Goal: Transaction & Acquisition: Purchase product/service

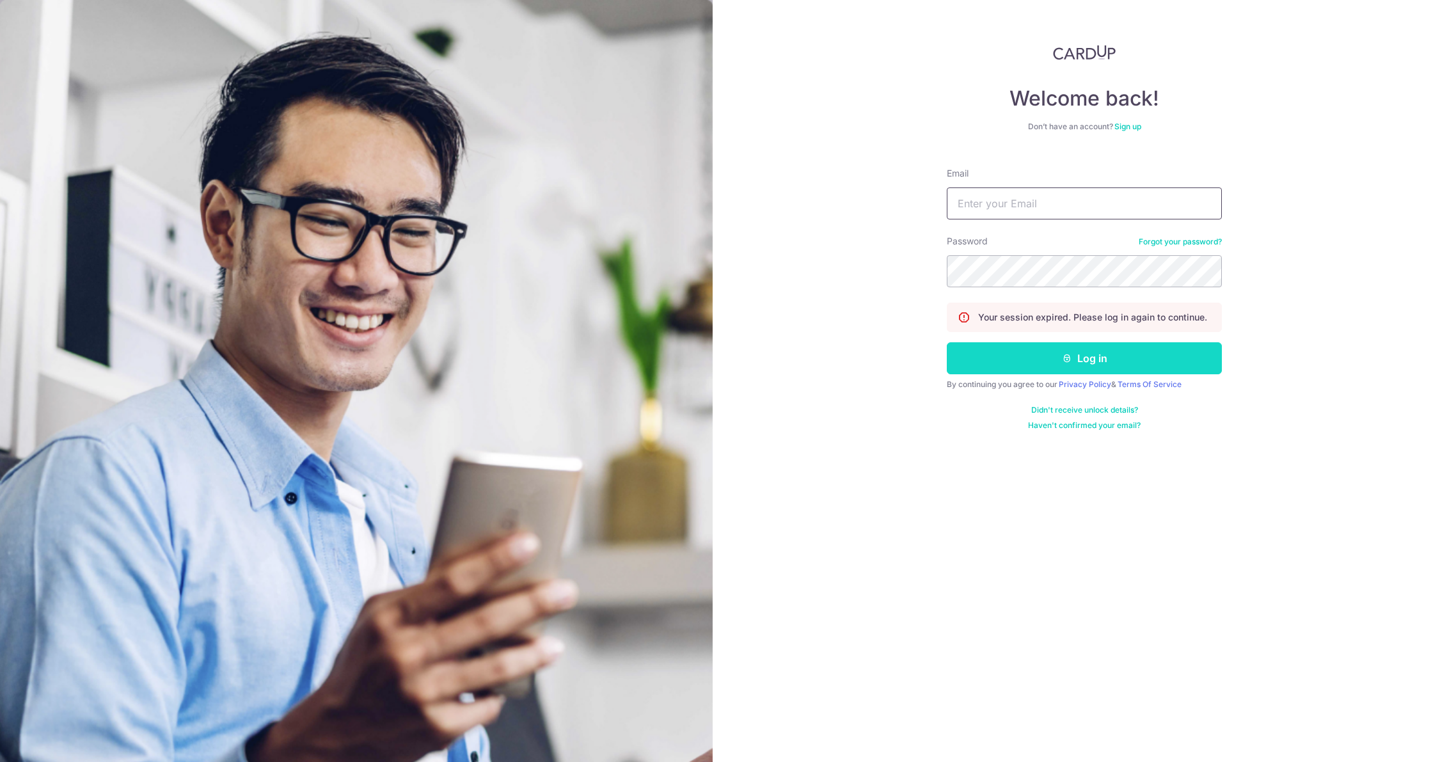
type input "[EMAIL_ADDRESS][DOMAIN_NAME]"
click at [1038, 361] on button "Log in" at bounding box center [1084, 358] width 275 height 32
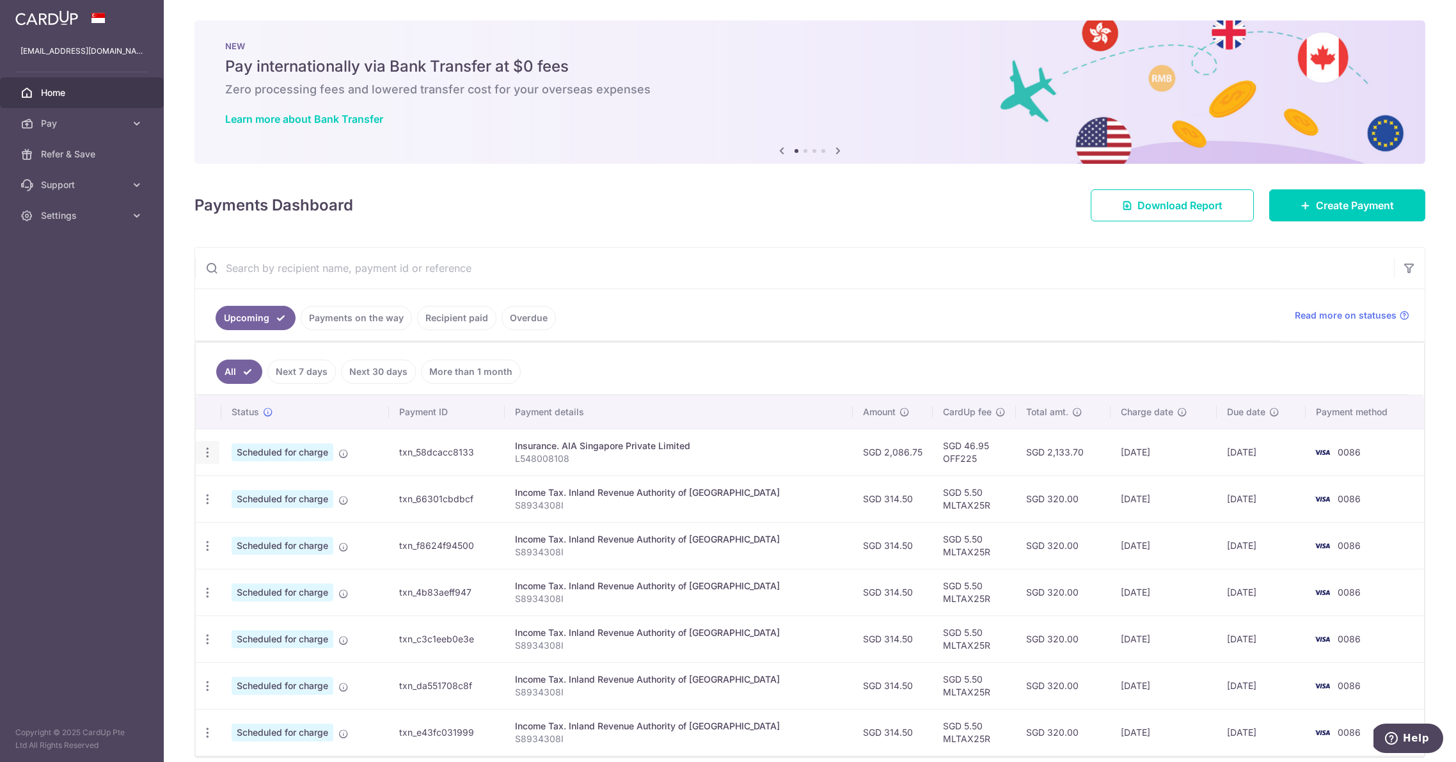
click at [208, 454] on icon "button" at bounding box center [207, 452] width 13 height 13
click at [244, 476] on link "Update payment" at bounding box center [262, 487] width 133 height 31
radio input "true"
type input "2,086.75"
type input "[DATE]"
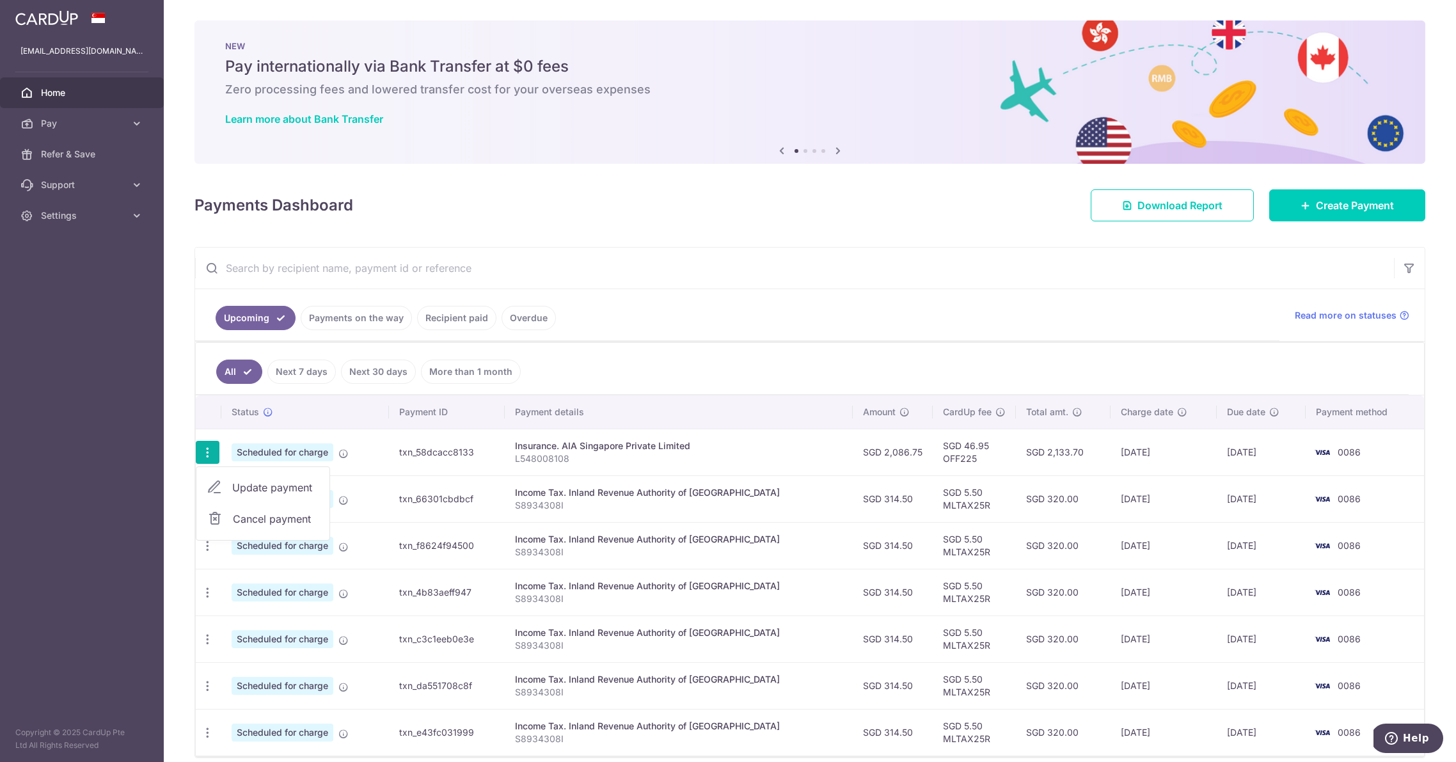
type input "L548008108"
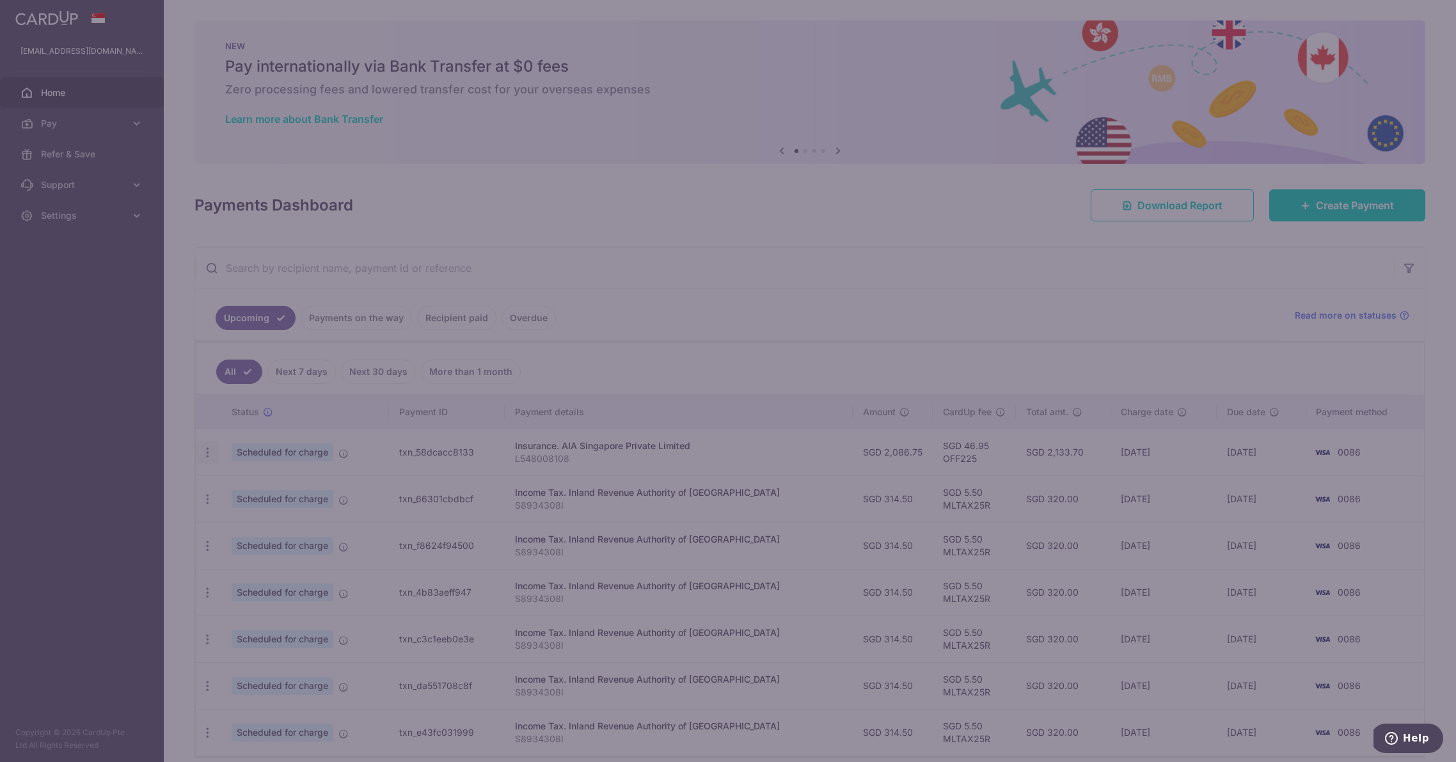
type input "OFF225"
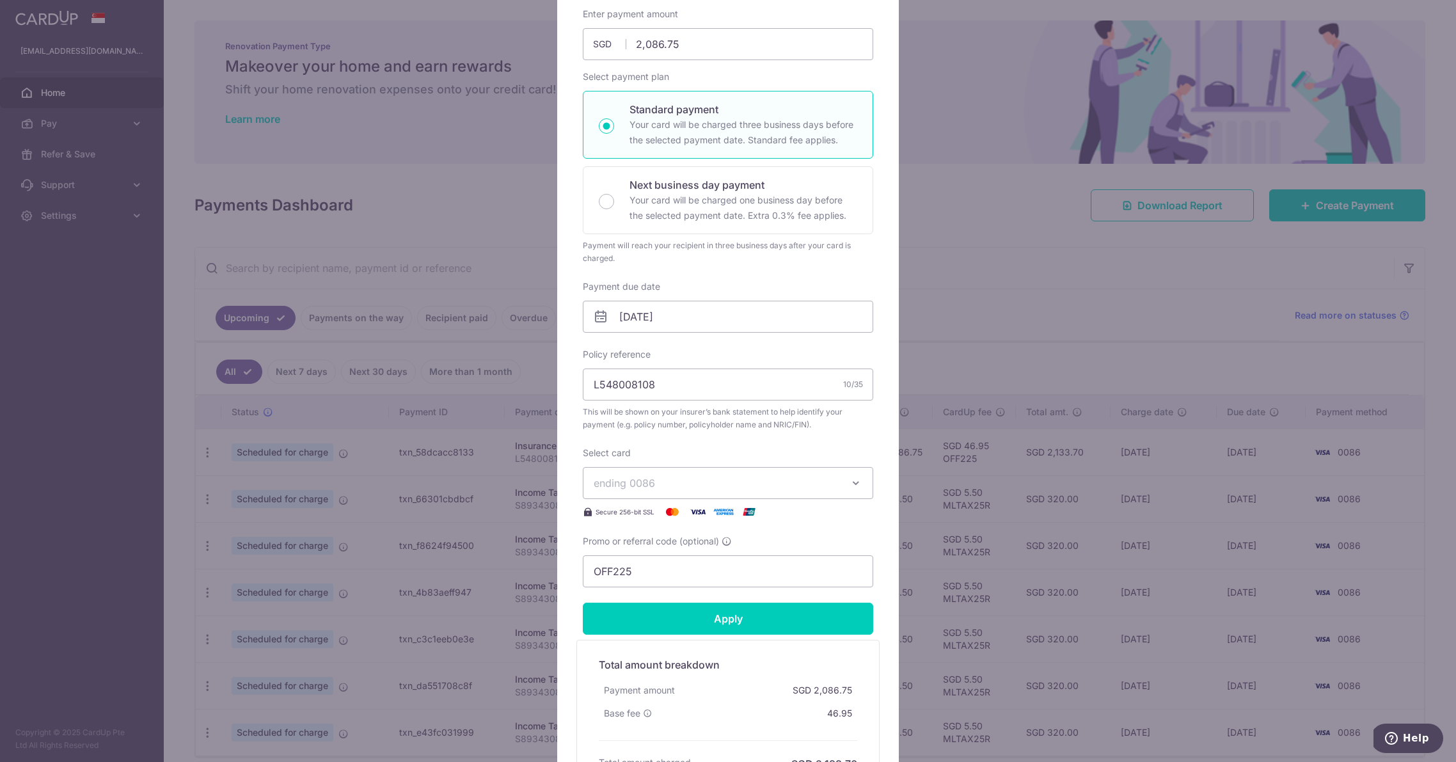
scroll to position [141, 0]
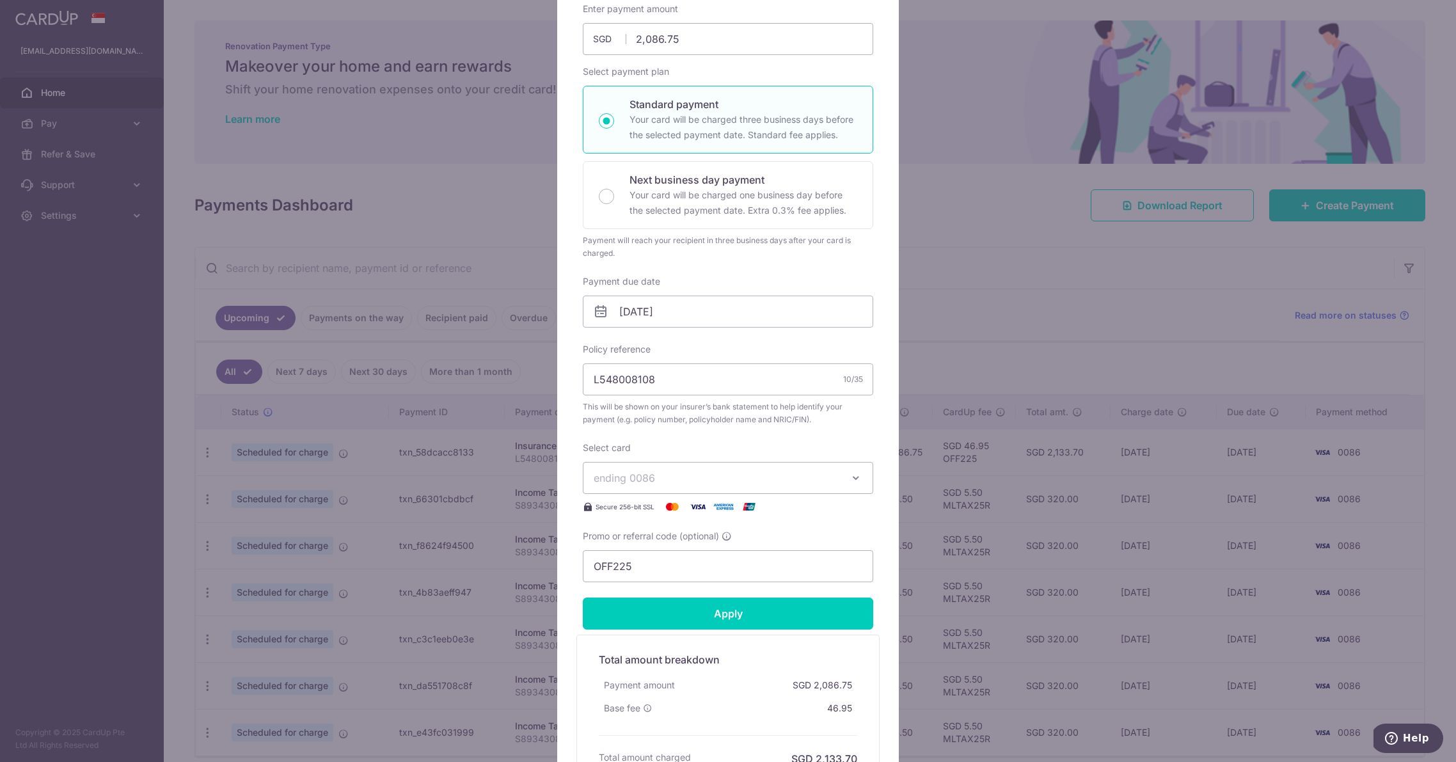
click at [775, 481] on span "ending 0086" at bounding box center [717, 477] width 246 height 15
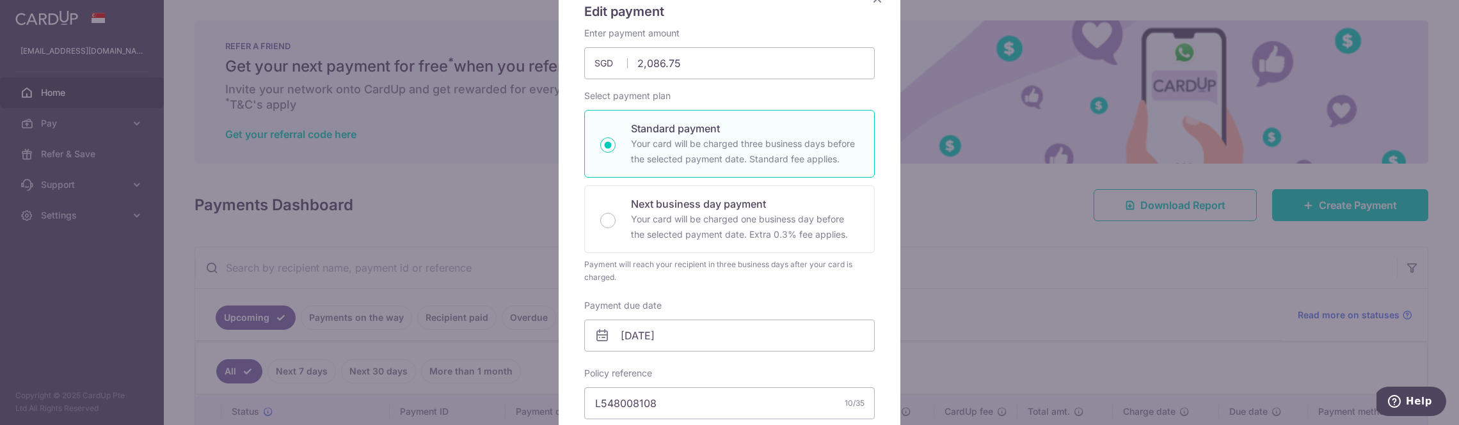
scroll to position [0, 0]
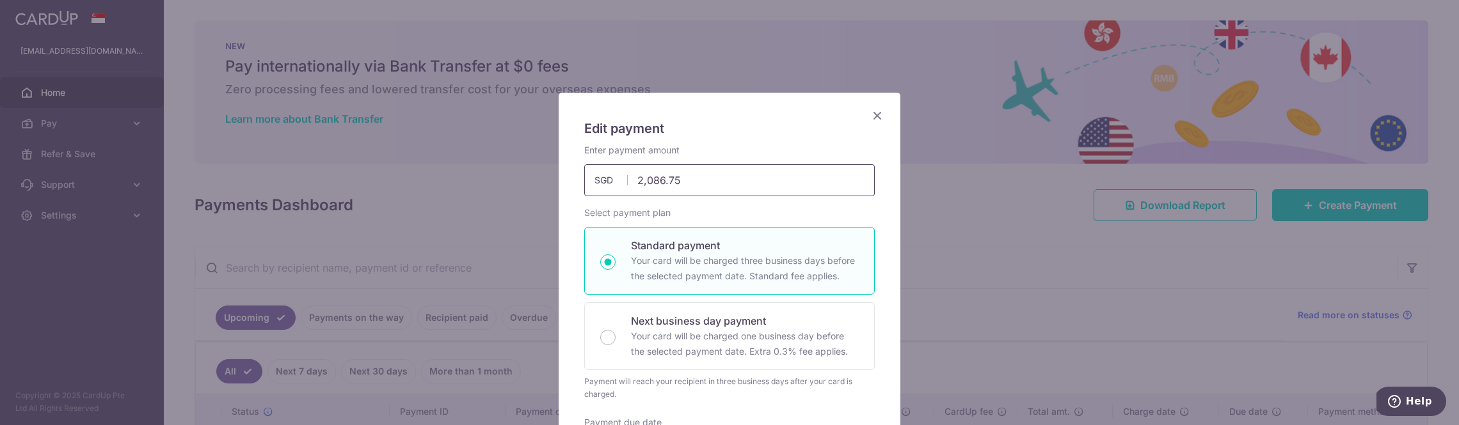
click at [699, 178] on input "2,086.75" at bounding box center [729, 180] width 290 height 32
type input "2,083.13"
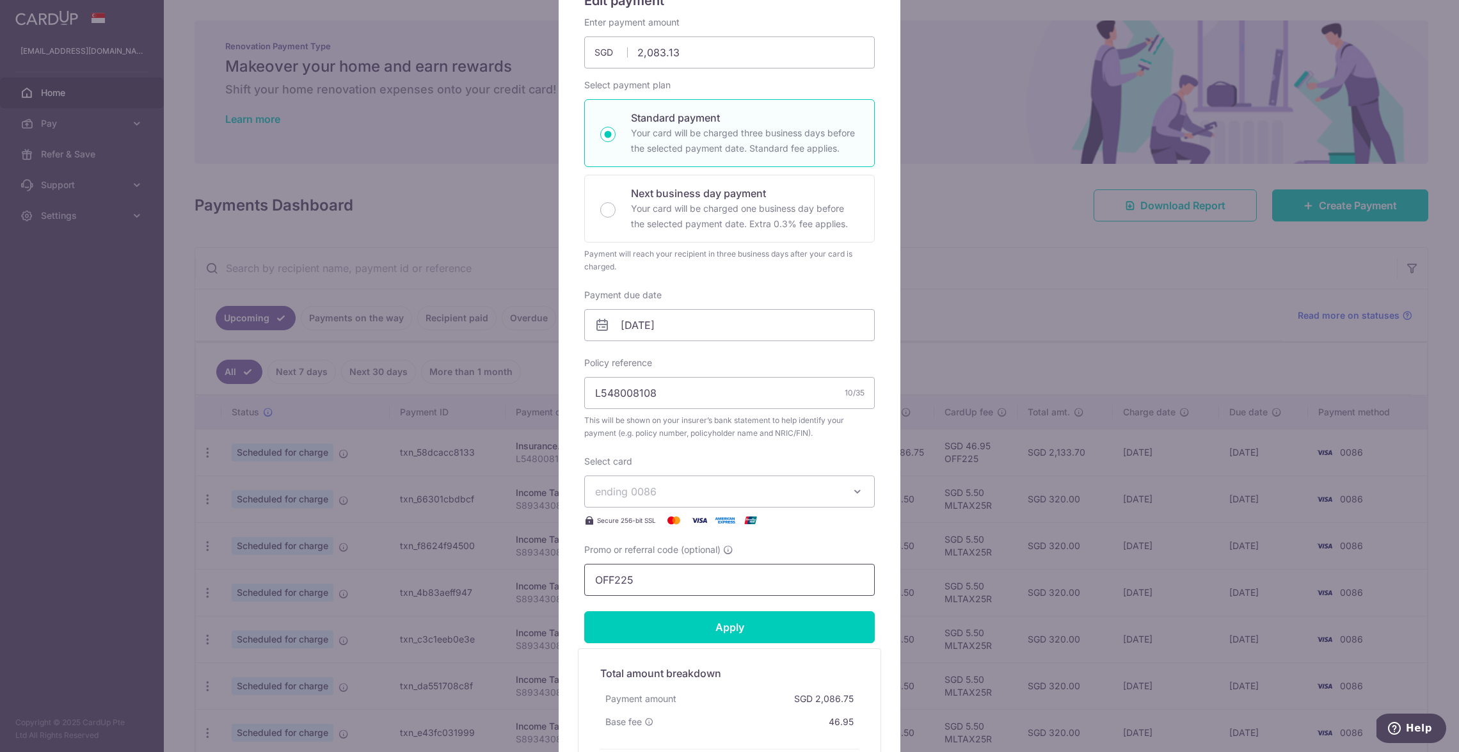
scroll to position [134, 0]
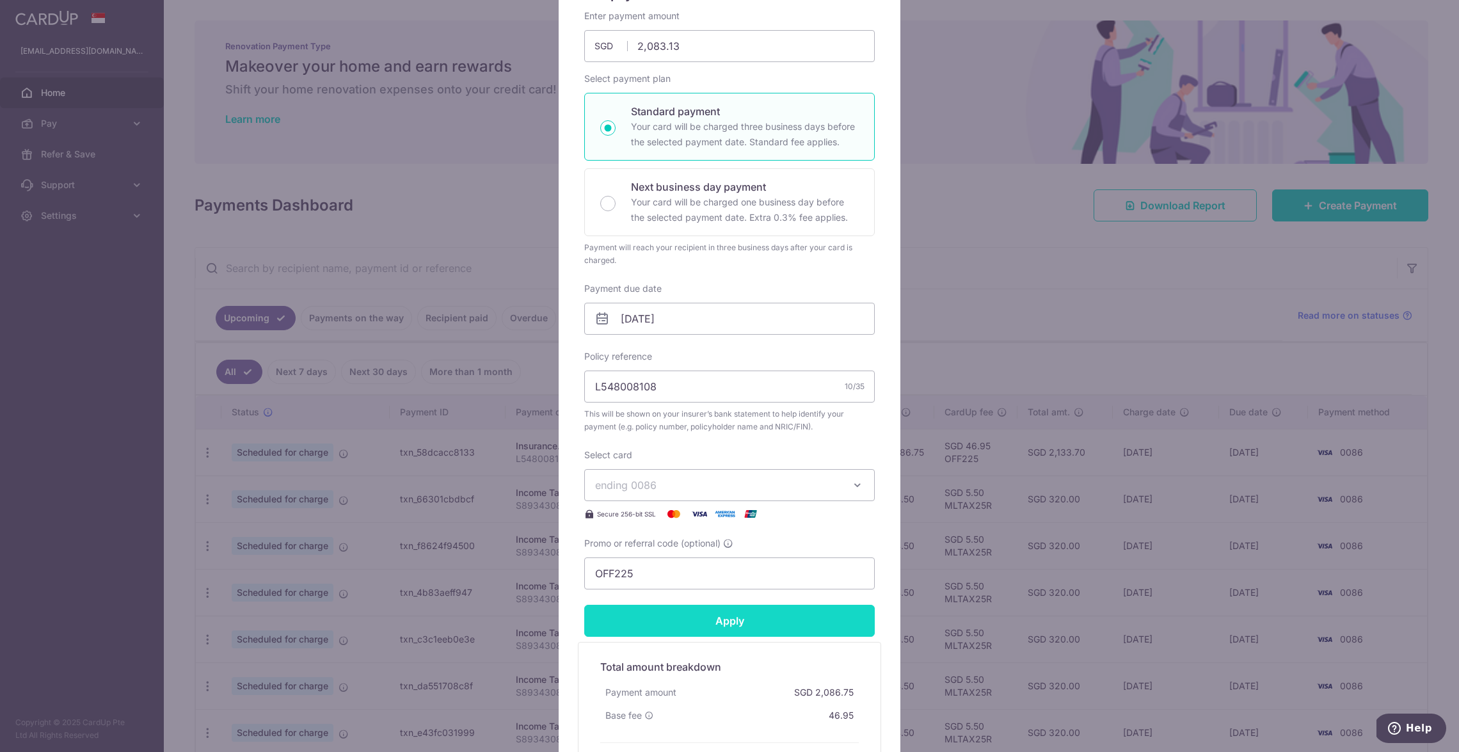
click at [716, 621] on input "Apply" at bounding box center [729, 621] width 290 height 32
type input "Successfully Applied"
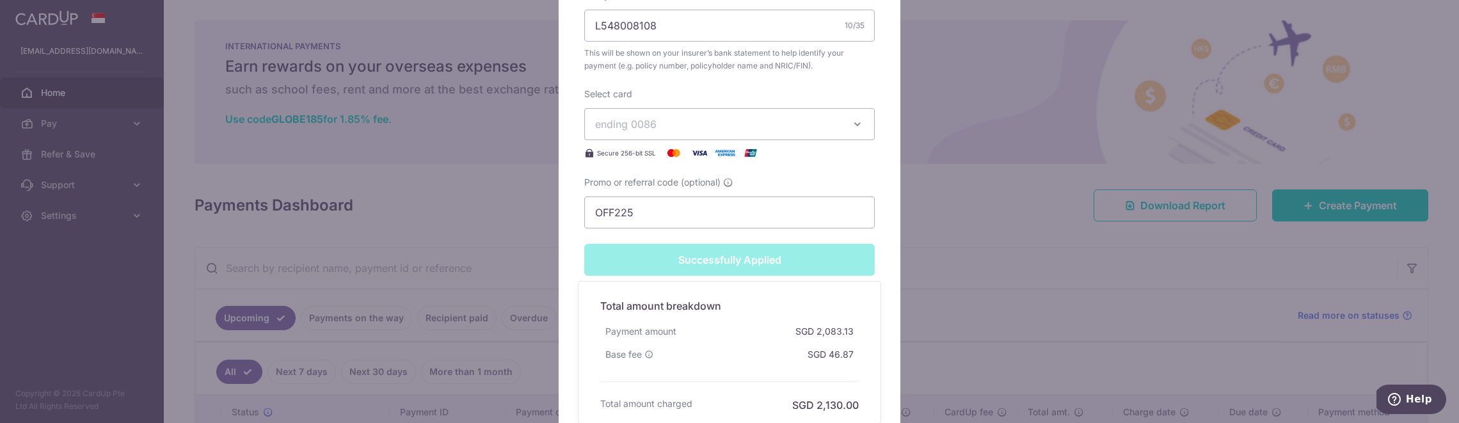
scroll to position [624, 0]
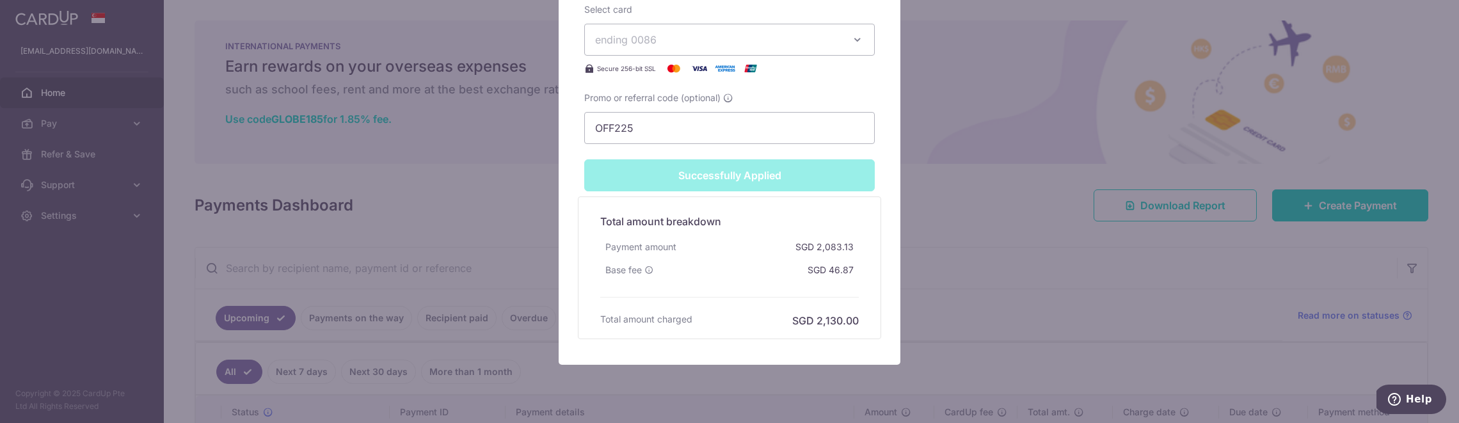
click at [1102, 296] on div "Edit payment By clicking apply, you will make changes to all payments to AIA Si…" at bounding box center [729, 211] width 1459 height 423
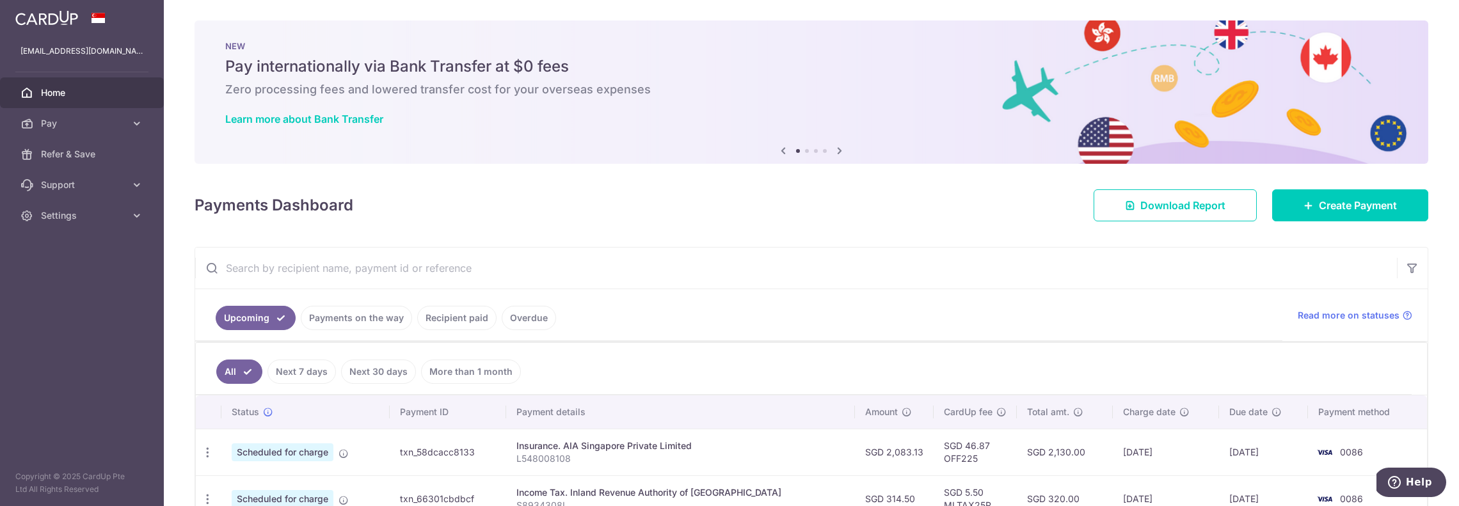
scroll to position [36, 0]
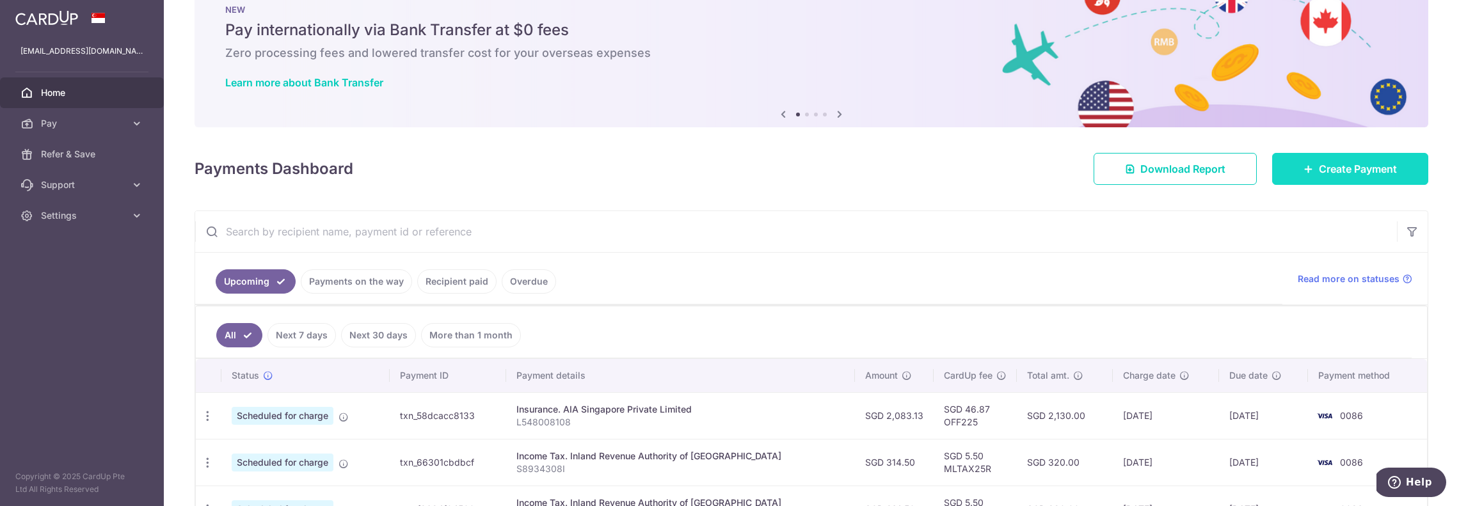
click at [1347, 164] on span "Create Payment" at bounding box center [1357, 168] width 78 height 15
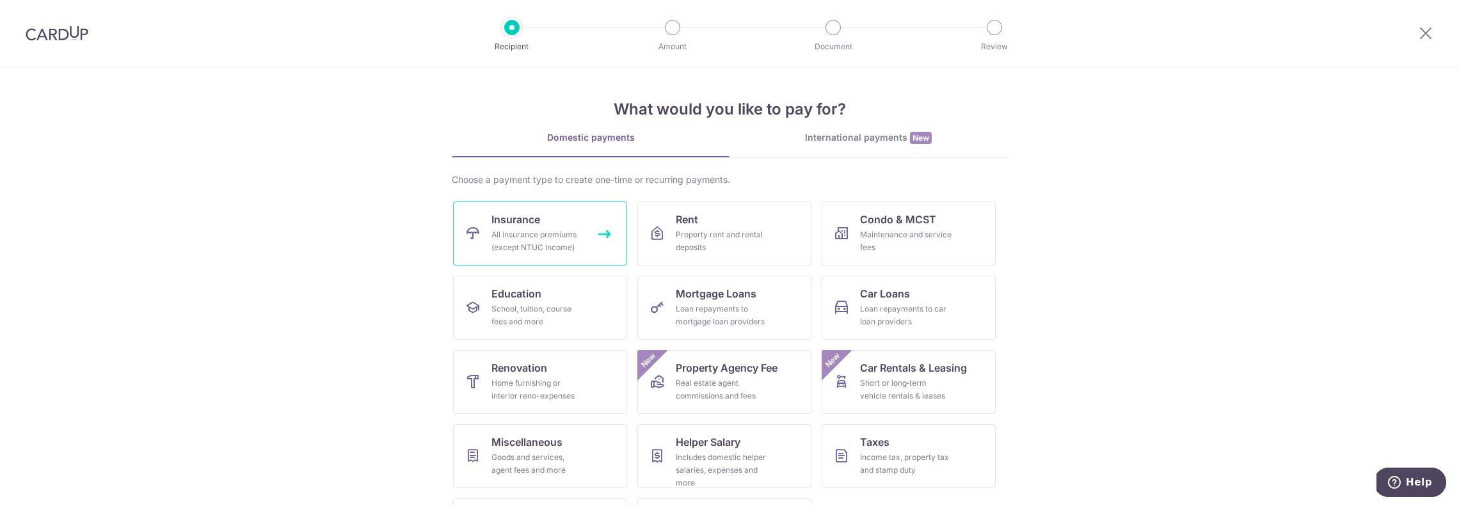
click at [525, 221] on span "Insurance" at bounding box center [515, 219] width 49 height 15
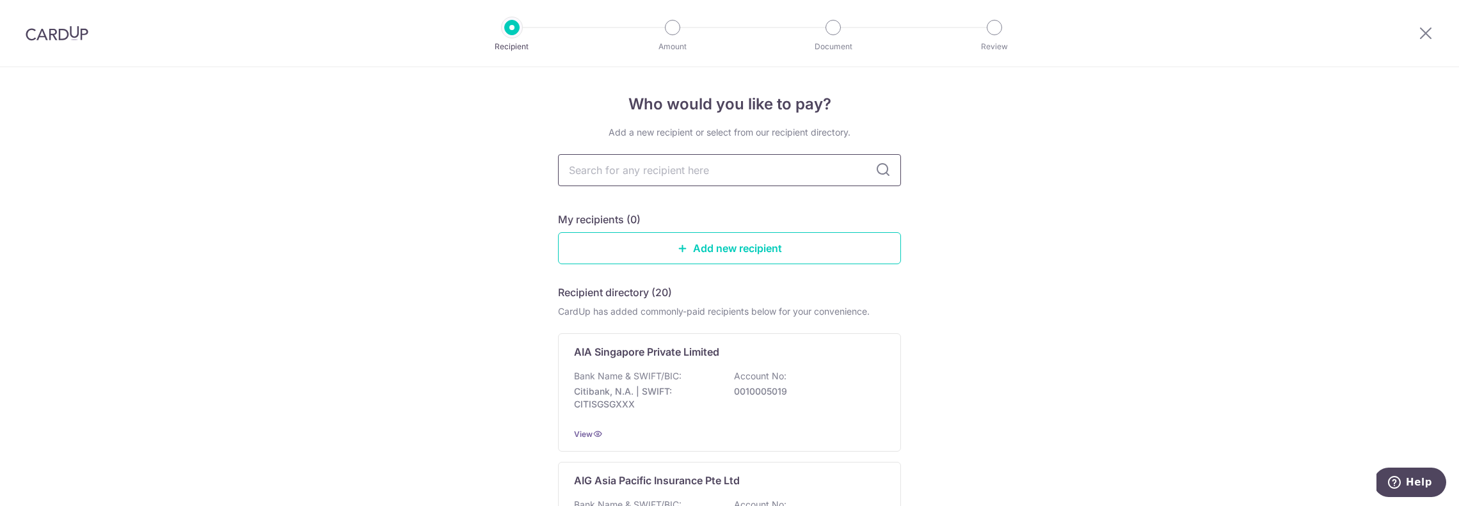
click at [730, 171] on input "text" at bounding box center [729, 170] width 343 height 32
click at [655, 382] on div "Bank Name & SWIFT/BIC: Citibank, N.A. | SWIFT: CITISGSGXXX Account No: 00100050…" at bounding box center [729, 393] width 311 height 47
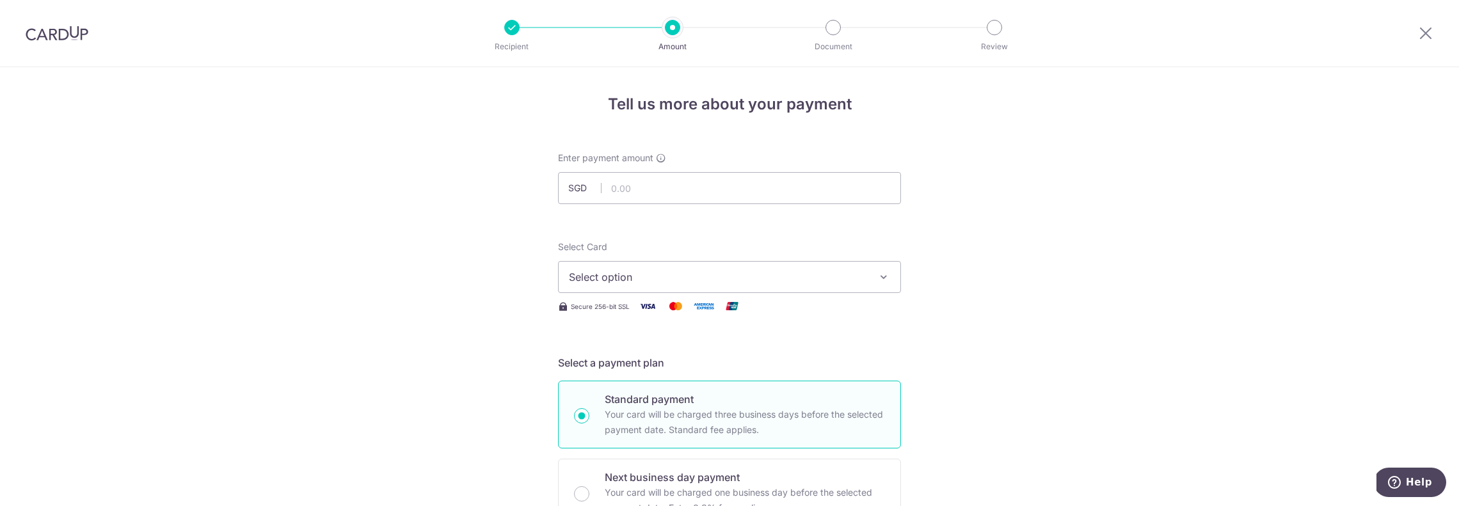
click at [631, 285] on button "Select option" at bounding box center [729, 277] width 343 height 32
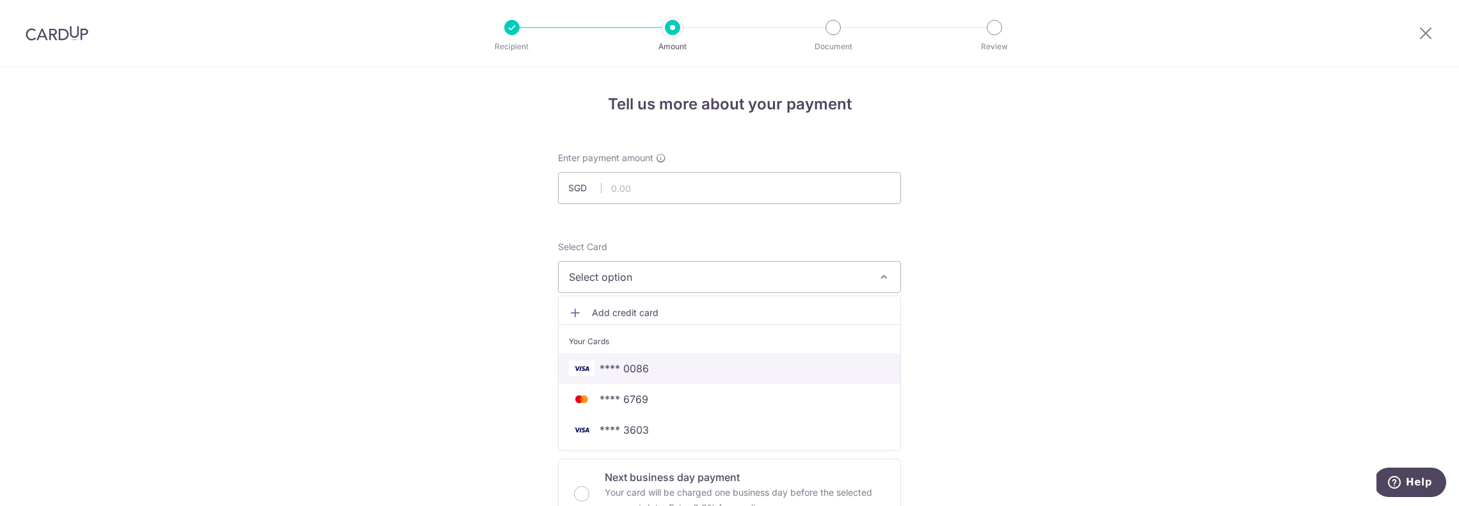
click at [631, 363] on span "**** 0086" at bounding box center [623, 368] width 49 height 15
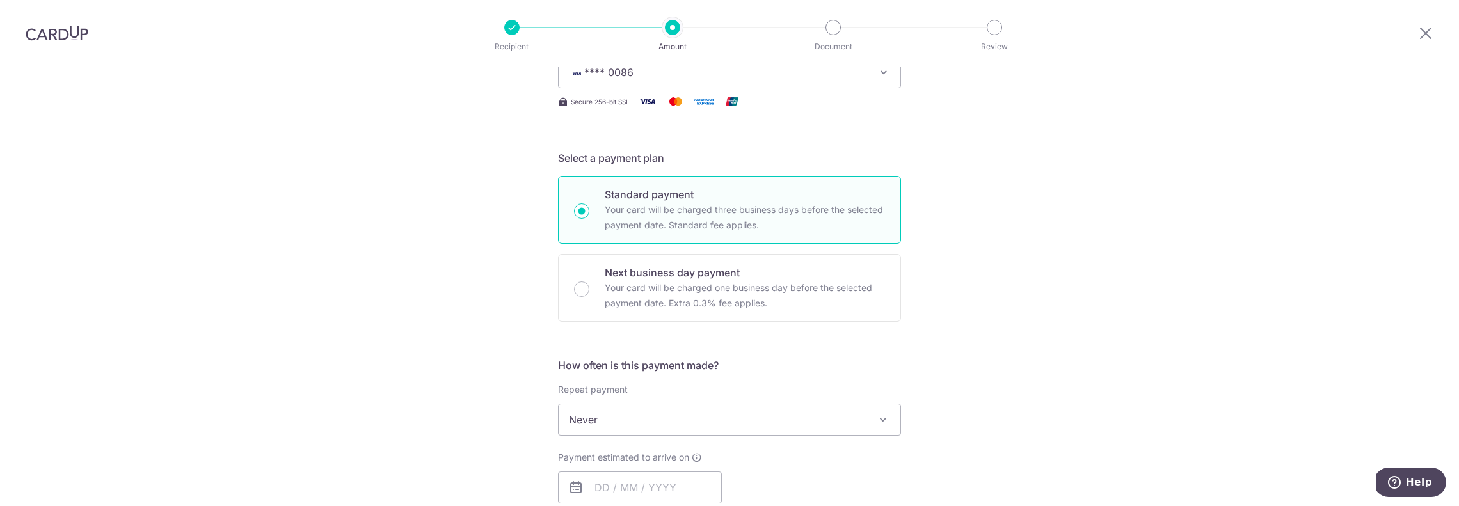
scroll to position [237, 0]
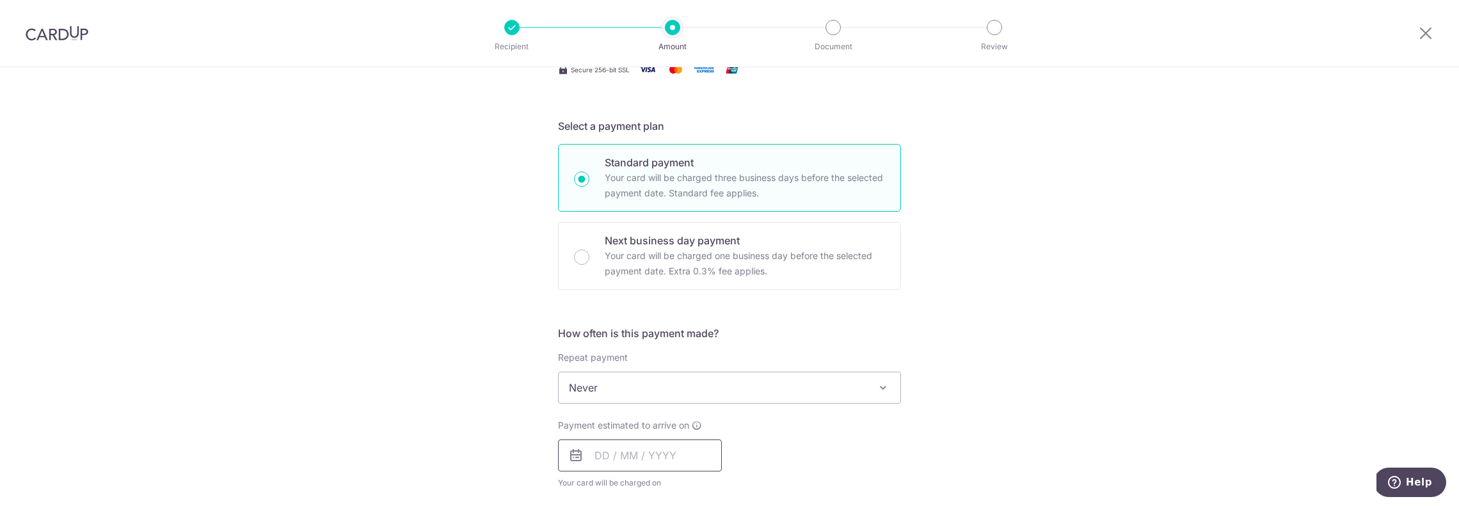
click at [608, 445] on input "text" at bounding box center [640, 455] width 164 height 32
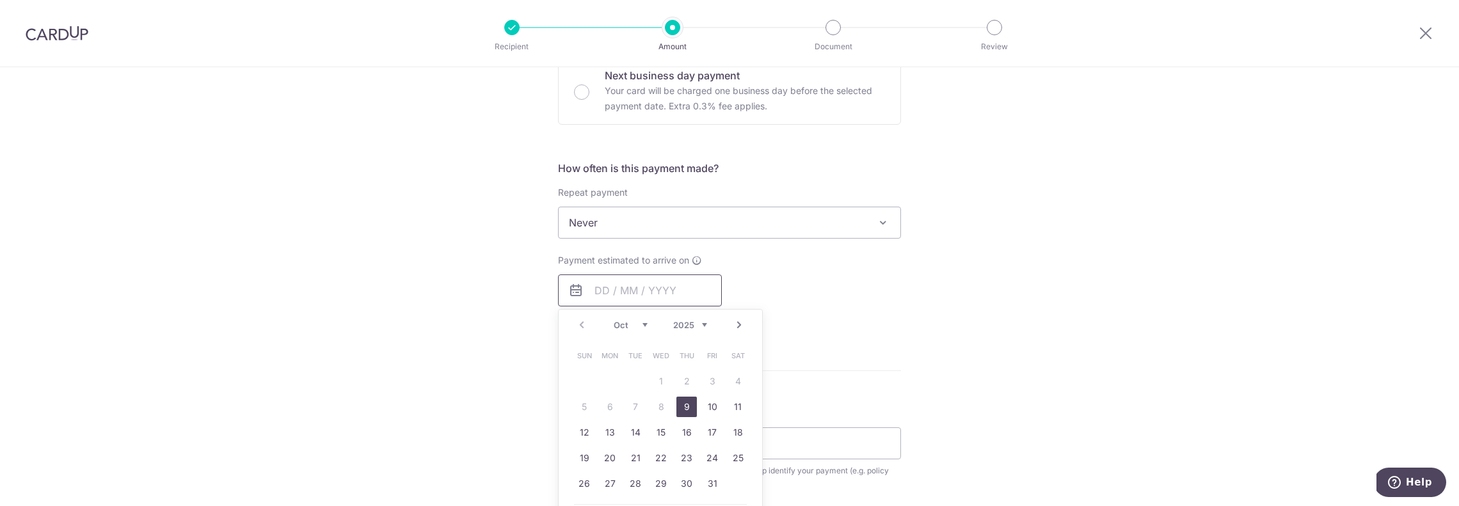
scroll to position [422, 0]
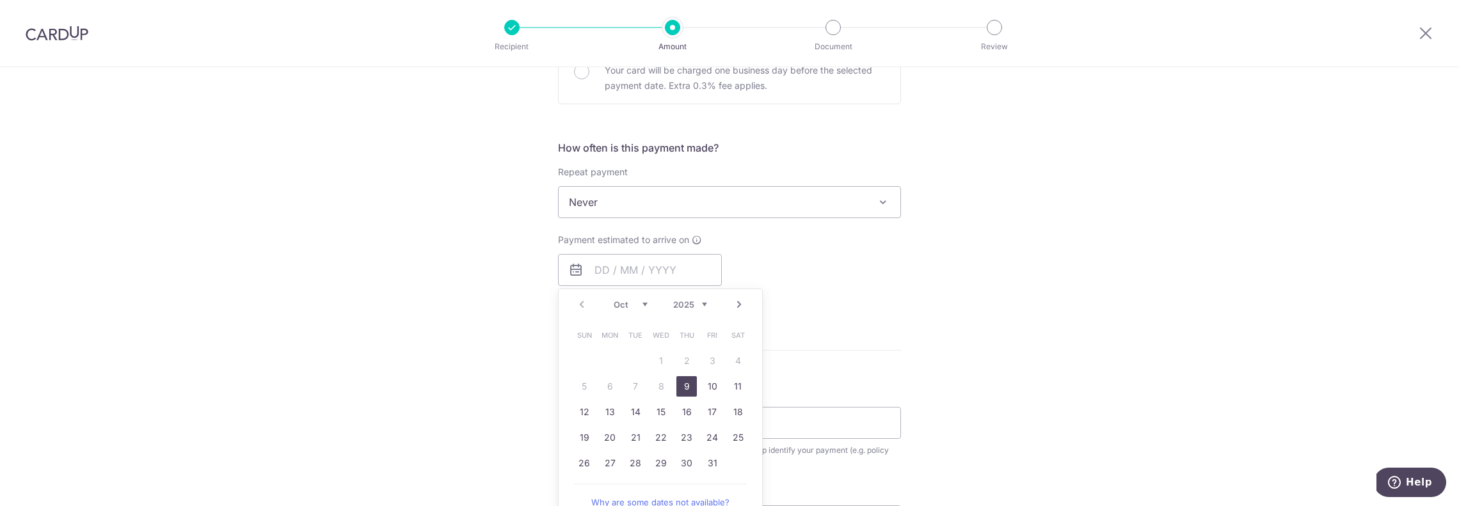
click at [908, 361] on div "Tell us more about your payment Enter payment amount SGD Select Card **** 0086 …" at bounding box center [729, 223] width 1459 height 1157
click at [685, 278] on input "text" at bounding box center [640, 270] width 164 height 32
click at [615, 408] on link "13" at bounding box center [609, 412] width 20 height 20
type input "[DATE]"
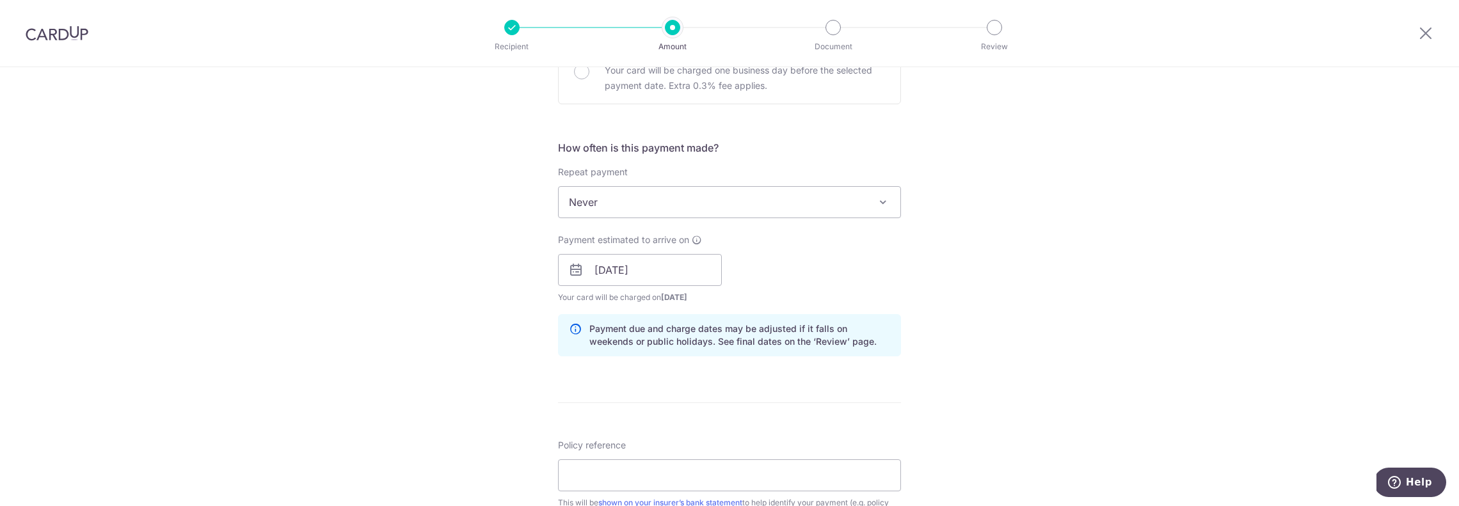
click at [945, 384] on div "Tell us more about your payment Enter payment amount SGD Select Card **** 0086 …" at bounding box center [729, 250] width 1459 height 1210
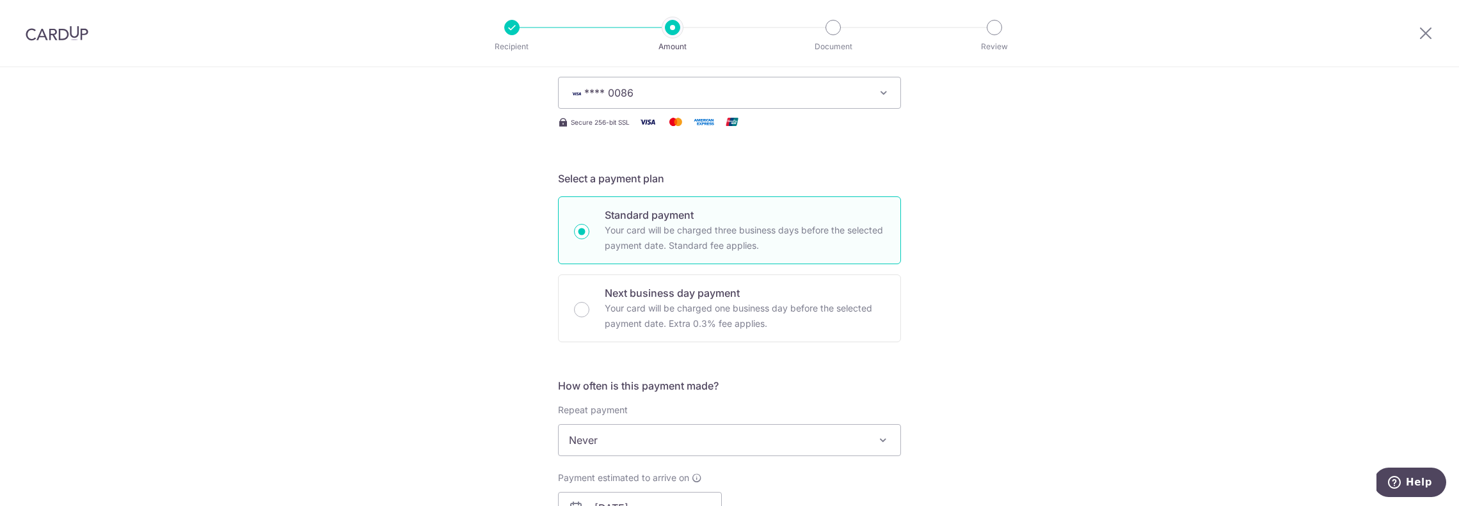
scroll to position [0, 0]
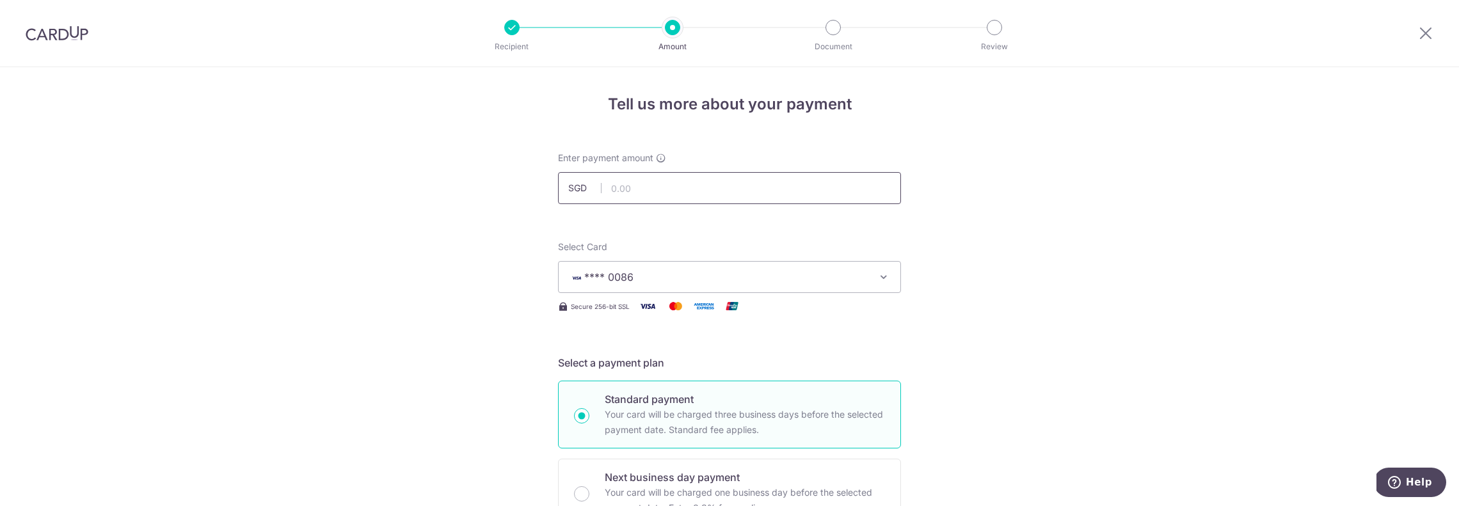
click at [675, 189] on input "text" at bounding box center [729, 188] width 343 height 32
type input "1,731.05"
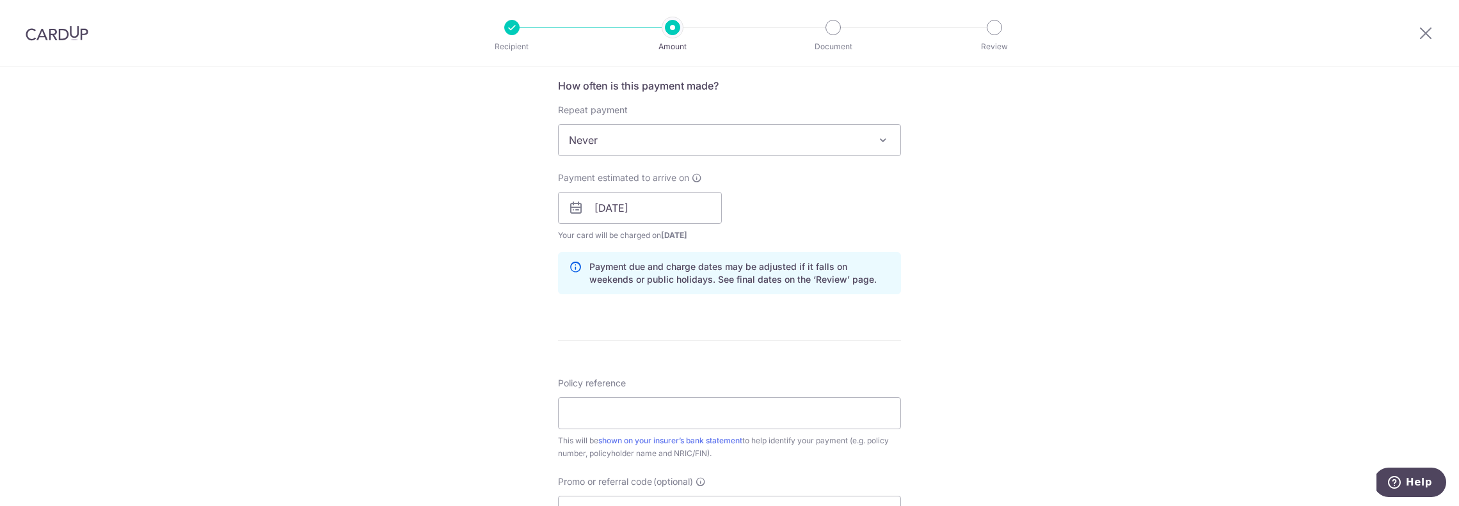
scroll to position [568, 0]
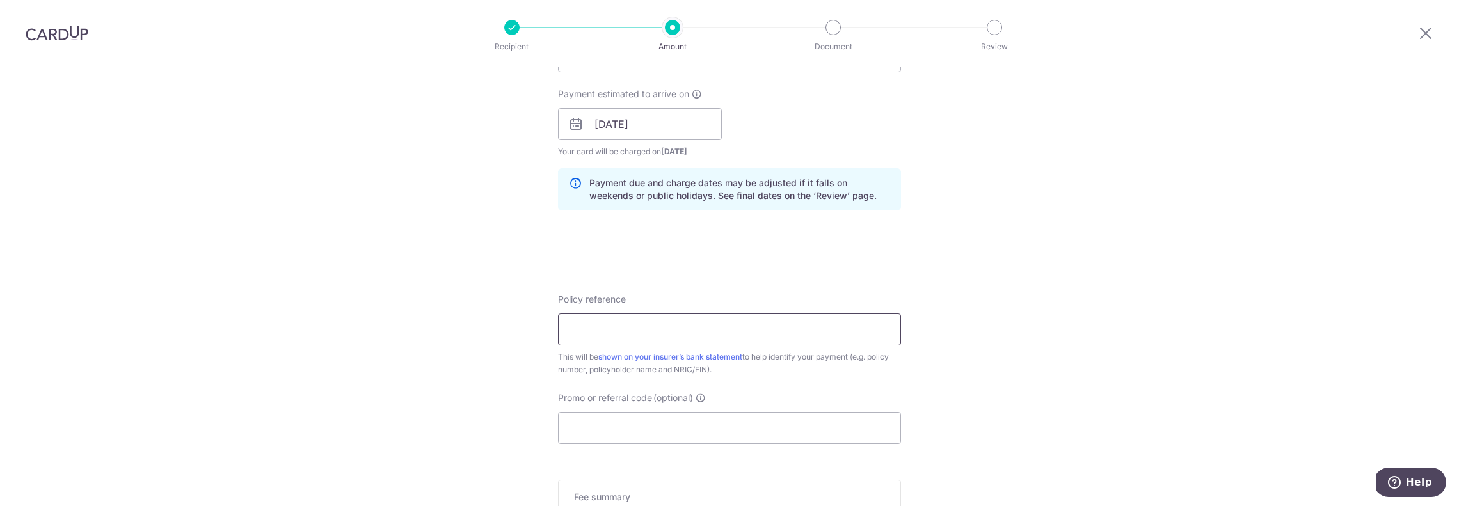
click at [775, 332] on input "Policy reference" at bounding box center [729, 329] width 343 height 32
click at [699, 340] on input "Policy reference" at bounding box center [729, 329] width 343 height 32
paste input "L547918891"
type input "L547918891"
click at [731, 294] on div "Policy reference L547918891 10/35 This will be shown on your insurer’s bank sta…" at bounding box center [729, 334] width 343 height 83
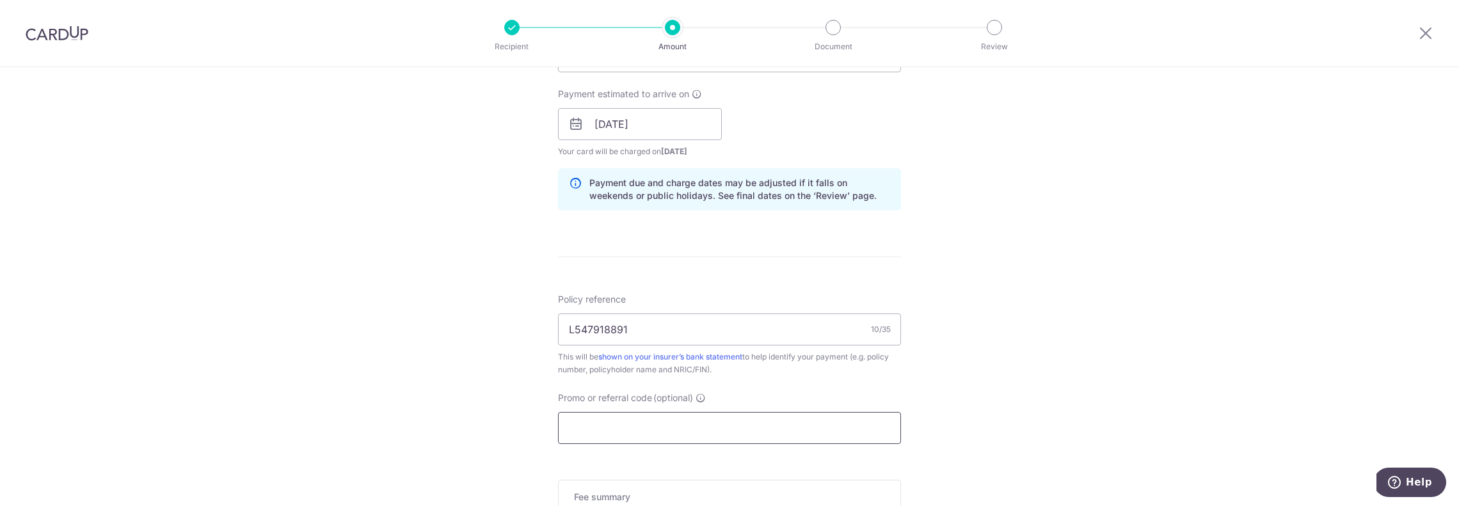
click at [628, 426] on input "Promo or referral code (optional)" at bounding box center [729, 428] width 343 height 32
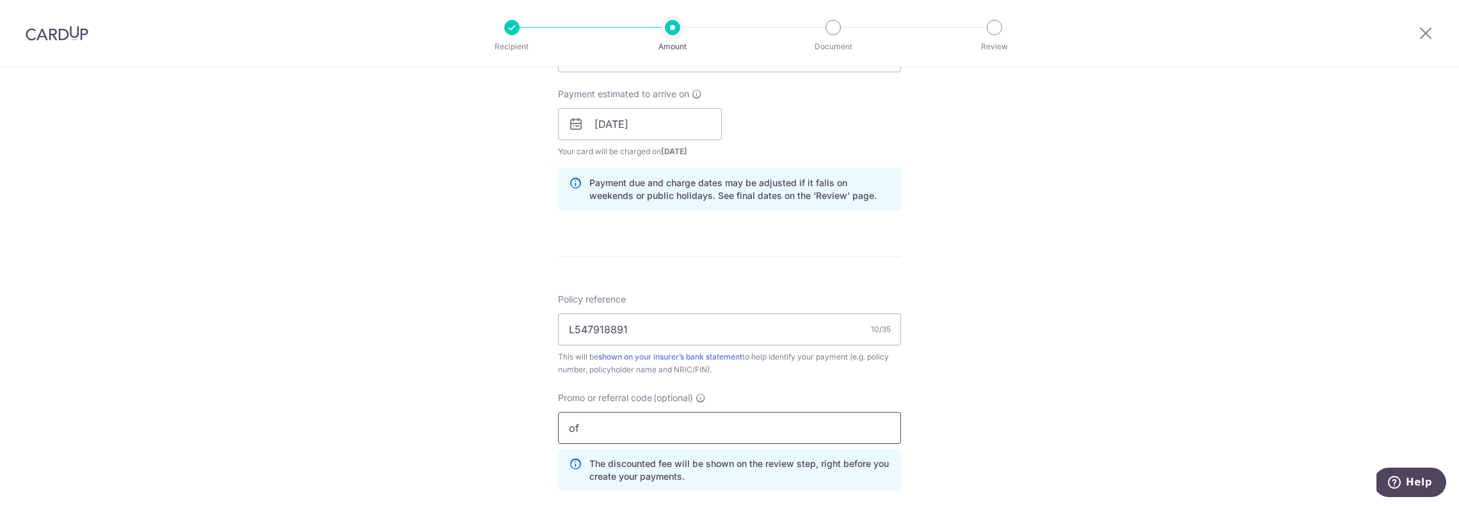
type input "o"
click at [978, 367] on div "Tell us more about your payment Enter payment amount SGD 1,731.05 1731.05 Selec…" at bounding box center [729, 132] width 1459 height 1267
drag, startPoint x: 594, startPoint y: 429, endPoint x: 594, endPoint y: 436, distance: 7.7
click at [594, 429] on input "OFF25" at bounding box center [729, 428] width 343 height 32
type input "OFF225"
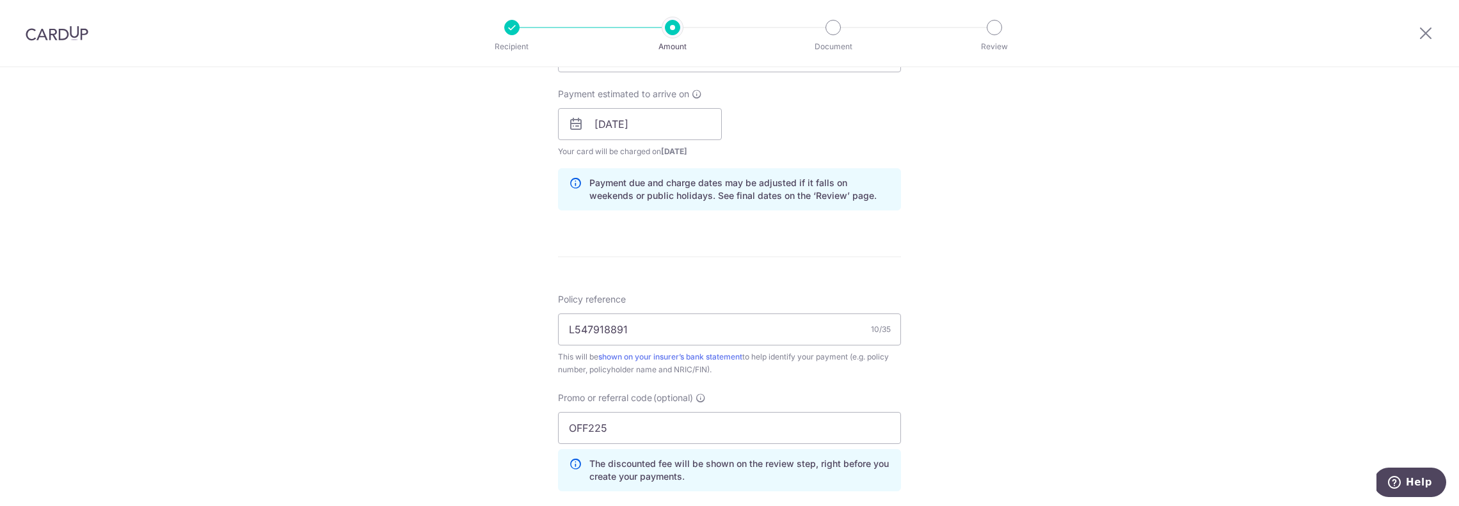
click at [949, 396] on div "Tell us more about your payment Enter payment amount SGD 1,731.05 1731.05 Selec…" at bounding box center [729, 132] width 1459 height 1267
drag, startPoint x: 688, startPoint y: 327, endPoint x: 550, endPoint y: 324, distance: 138.2
click at [550, 324] on div "Tell us more about your payment Enter payment amount SGD 1,731.05 1731.05 Selec…" at bounding box center [729, 132] width 1459 height 1267
click at [515, 282] on div "Tell us more about your payment Enter payment amount SGD 1,731.05 1731.05 Selec…" at bounding box center [729, 132] width 1459 height 1267
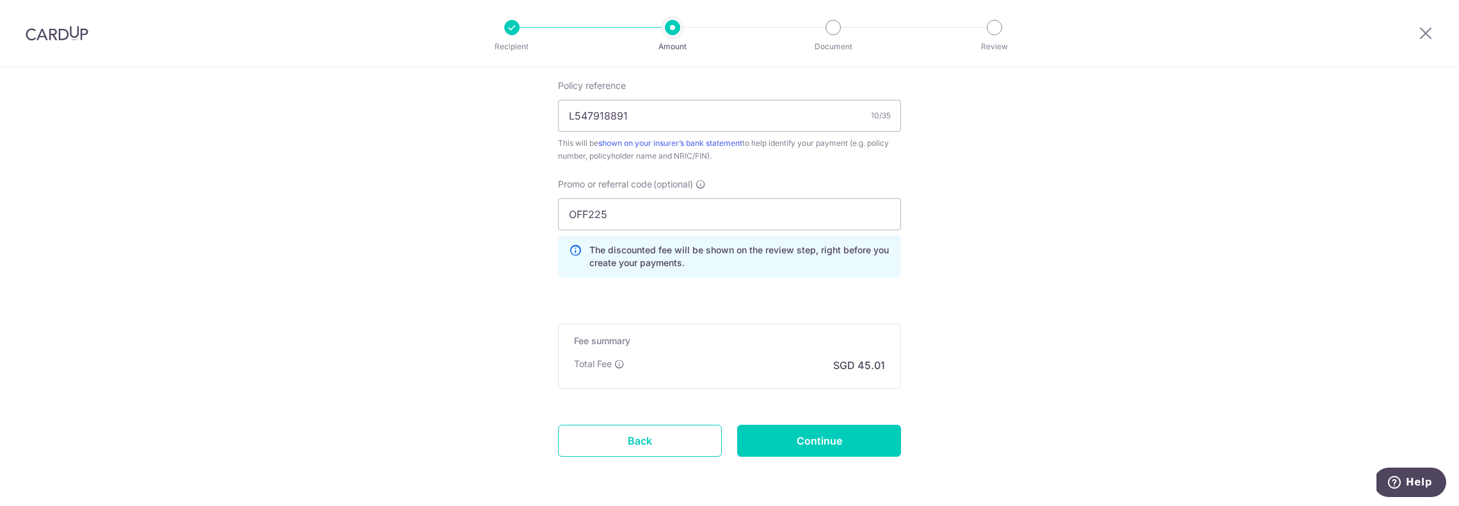
scroll to position [761, 0]
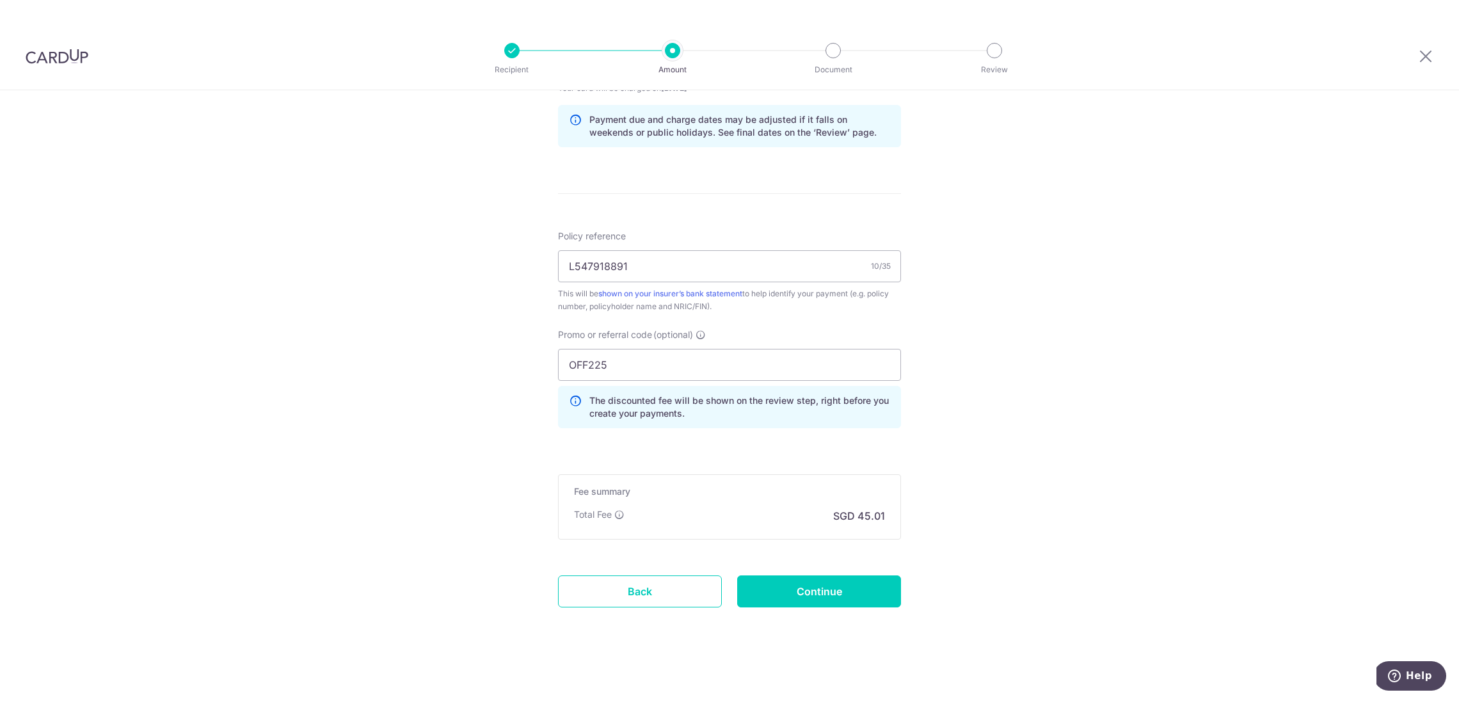
scroll to position [609, 0]
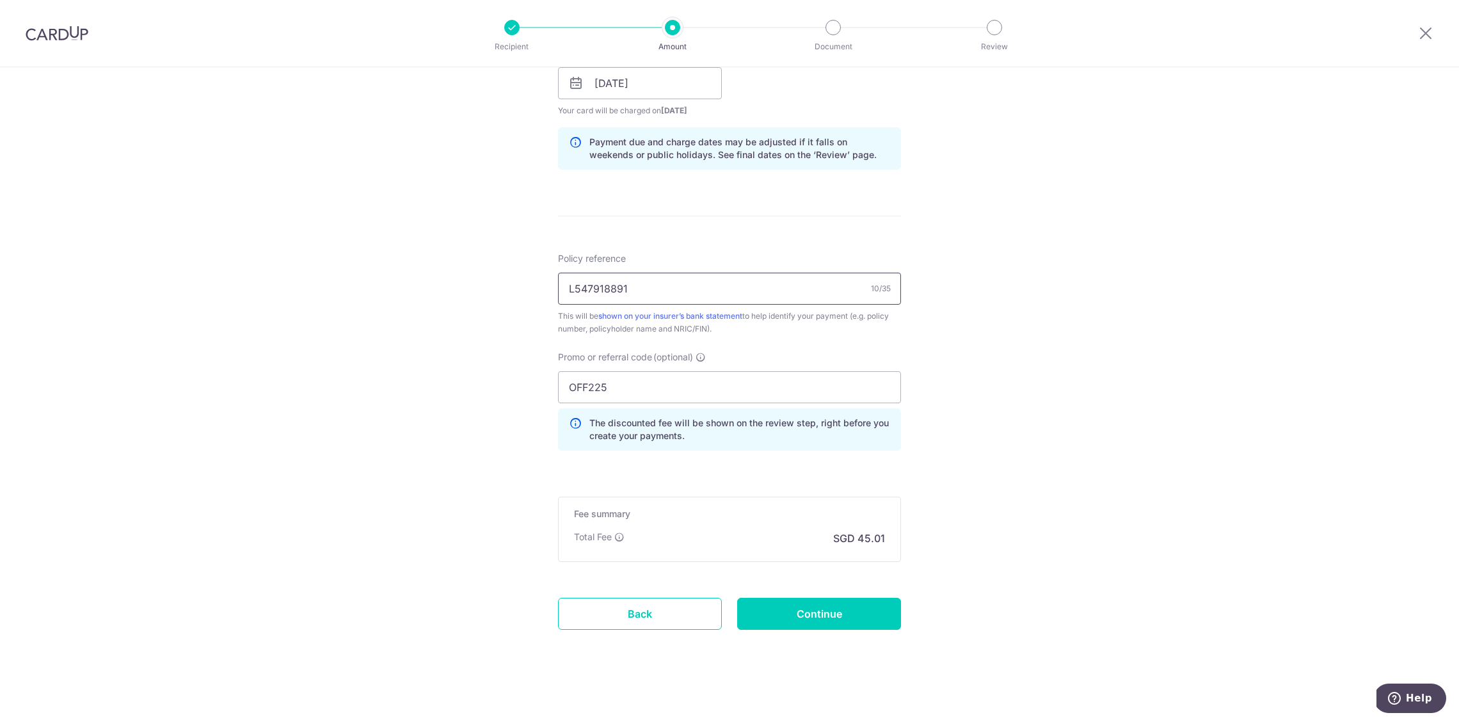
click at [730, 287] on input "L547918891" at bounding box center [729, 289] width 343 height 32
click at [793, 505] on input "Continue" at bounding box center [819, 614] width 164 height 32
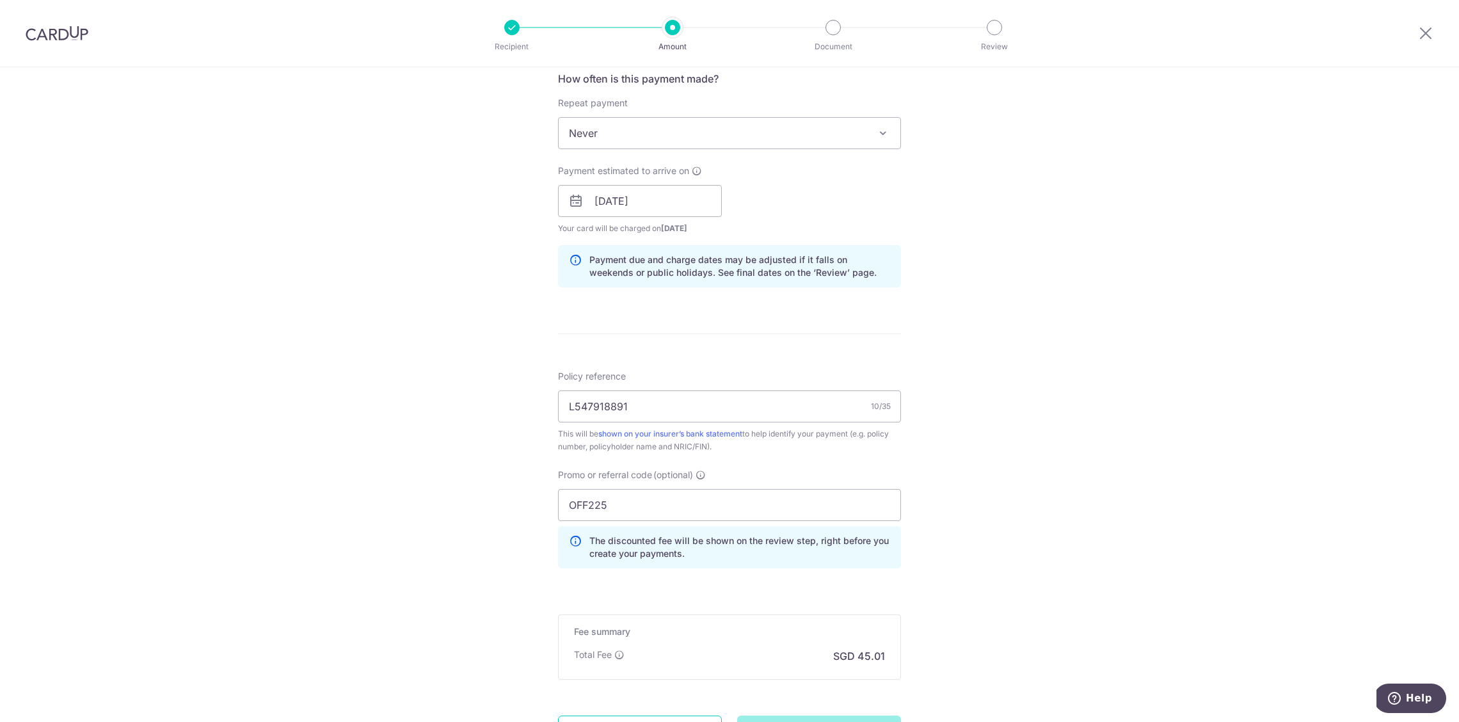
scroll to position [467, 0]
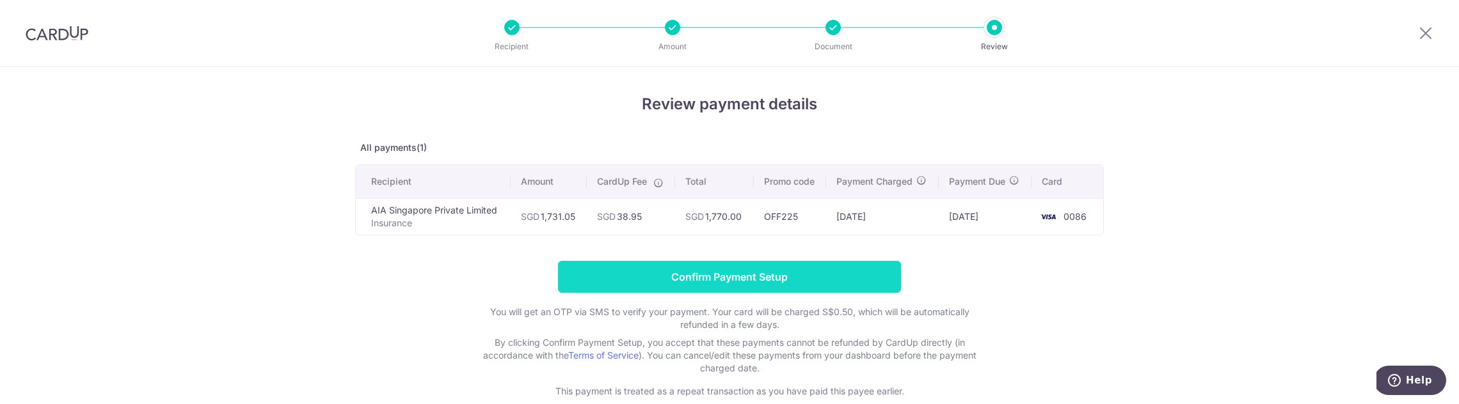
click at [603, 282] on input "Confirm Payment Setup" at bounding box center [729, 277] width 343 height 32
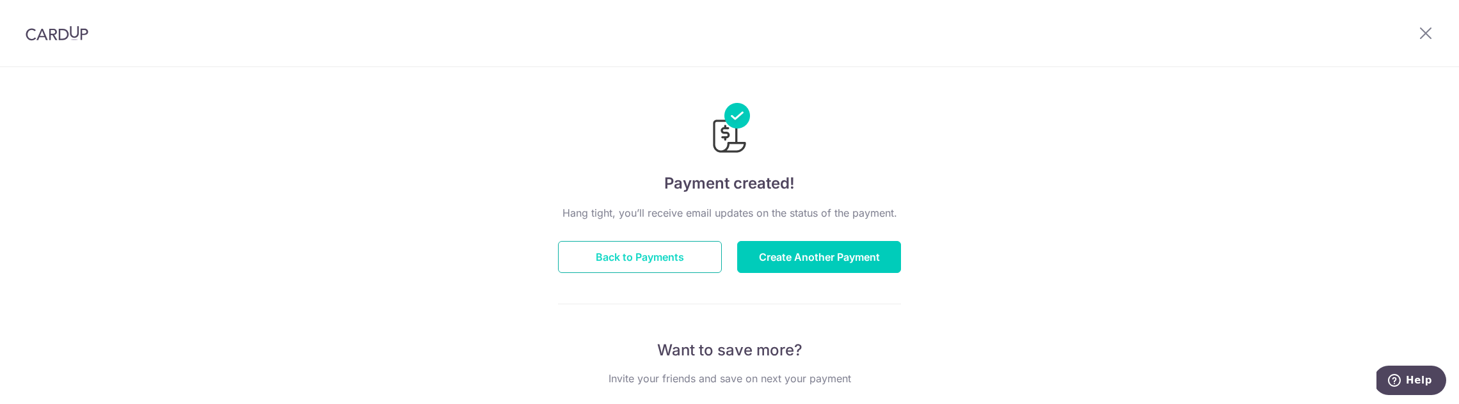
click at [663, 256] on button "Back to Payments" at bounding box center [640, 257] width 164 height 32
